Goal: Find specific page/section: Find specific page/section

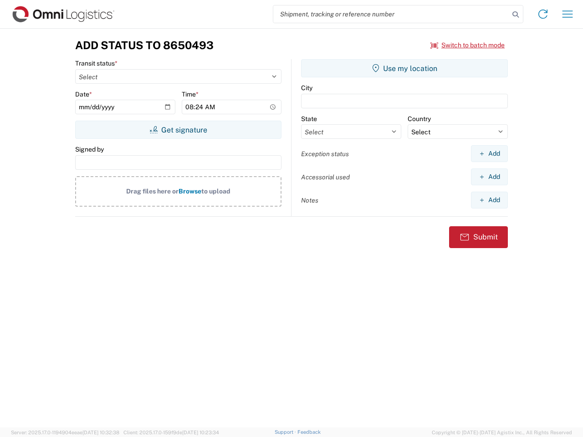
click at [391, 14] on input "search" at bounding box center [391, 13] width 236 height 17
click at [516, 15] on icon at bounding box center [515, 14] width 13 height 13
click at [543, 14] on icon at bounding box center [543, 14] width 15 height 15
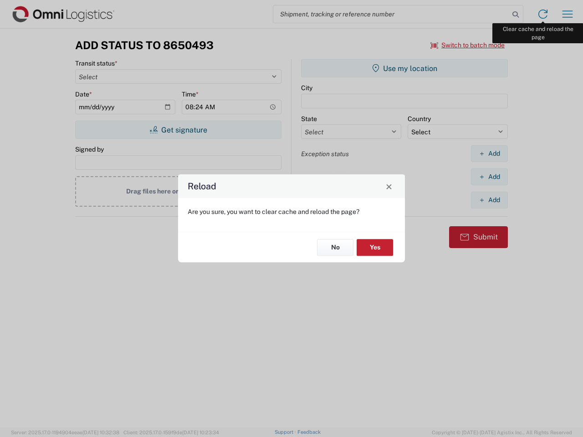
click at [567, 14] on div "Reload Are you sure, you want to clear cache and reload the page? No Yes" at bounding box center [291, 218] width 583 height 437
click at [468, 45] on div "Reload Are you sure, you want to clear cache and reload the page? No Yes" at bounding box center [291, 218] width 583 height 437
click at [178, 130] on div "Reload Are you sure, you want to clear cache and reload the page? No Yes" at bounding box center [291, 218] width 583 height 437
click at [404, 68] on div "Reload Are you sure, you want to clear cache and reload the page? No Yes" at bounding box center [291, 218] width 583 height 437
click at [489, 153] on div "Reload Are you sure, you want to clear cache and reload the page? No Yes" at bounding box center [291, 218] width 583 height 437
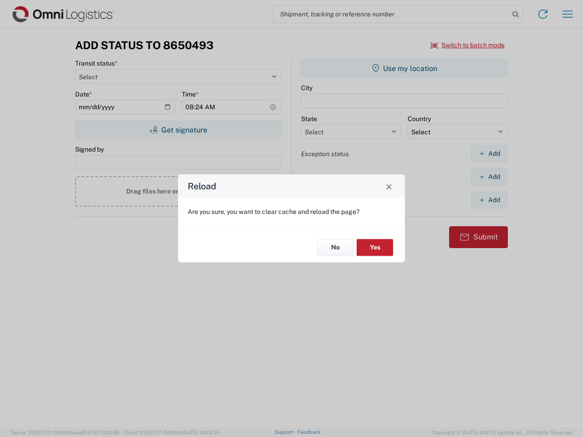
click at [489, 177] on div "Reload Are you sure, you want to clear cache and reload the page? No Yes" at bounding box center [291, 218] width 583 height 437
click at [489, 200] on div "Reload Are you sure, you want to clear cache and reload the page? No Yes" at bounding box center [291, 218] width 583 height 437
